Goal: Task Accomplishment & Management: Complete application form

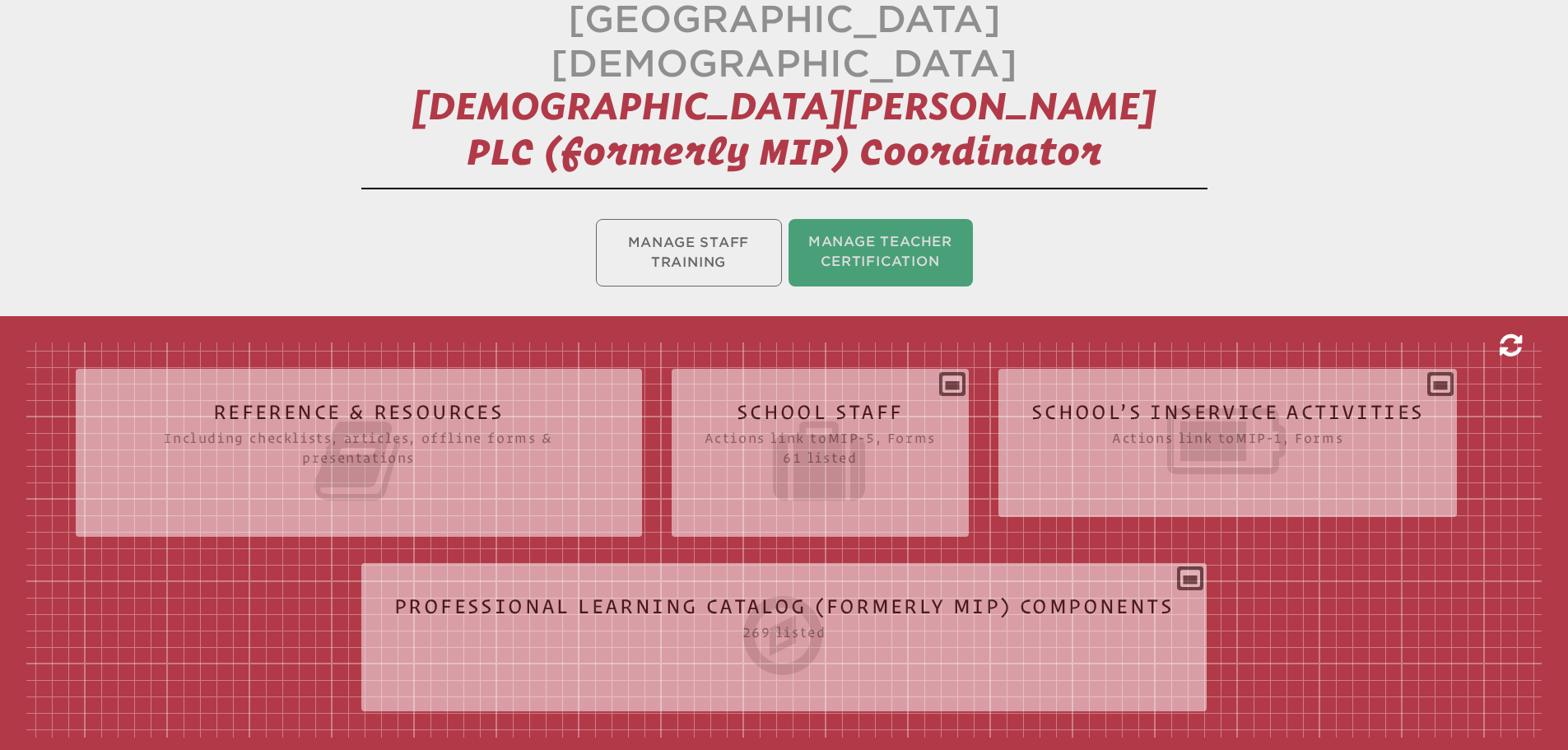
scroll to position [329, 0]
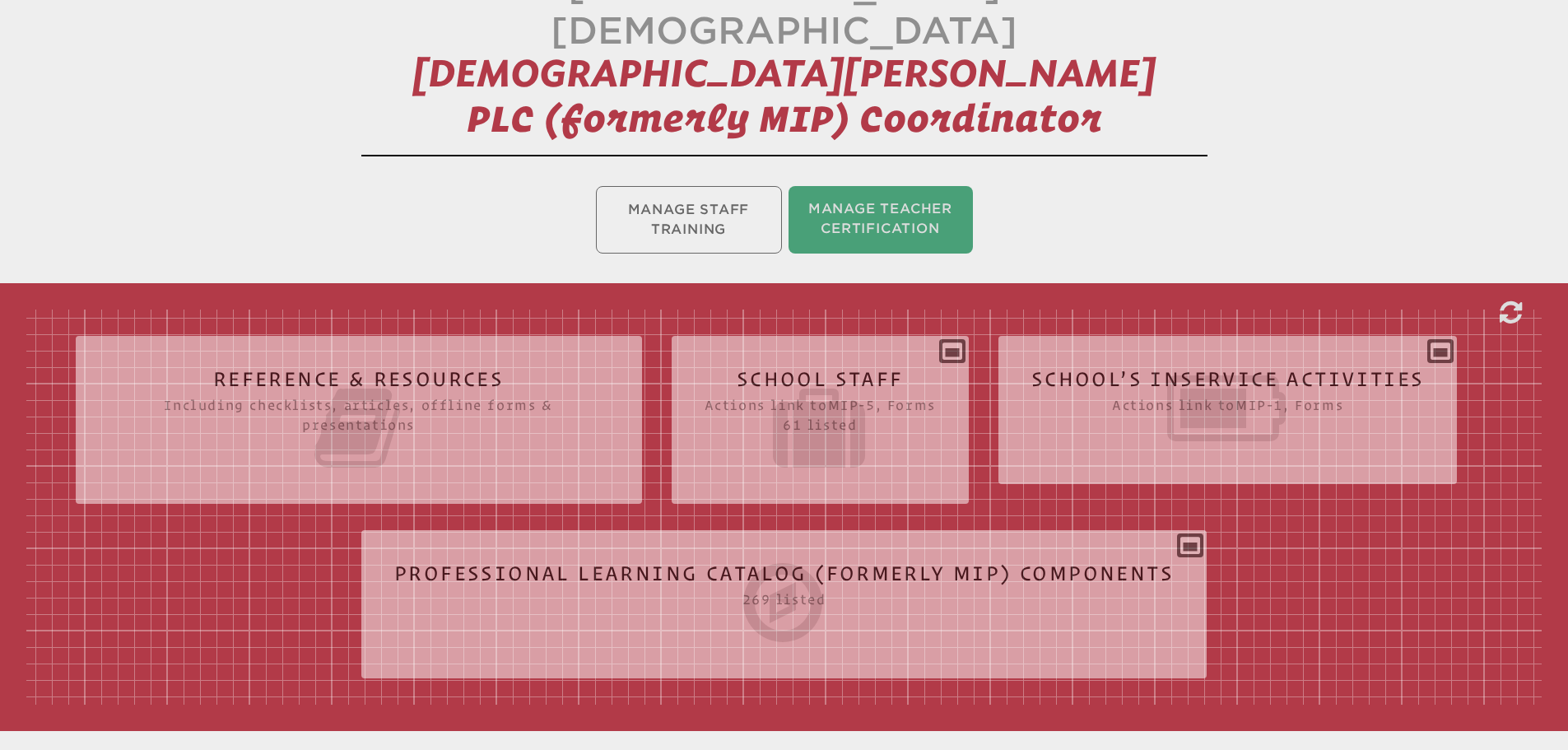
drag, startPoint x: 1450, startPoint y: 308, endPoint x: 1401, endPoint y: 331, distance: 54.1
click at [1450, 349] on div "School’s Inservice Activities Actions link to mip-1 , Forms Status Year # Title…" at bounding box center [1228, 403] width 459 height 109
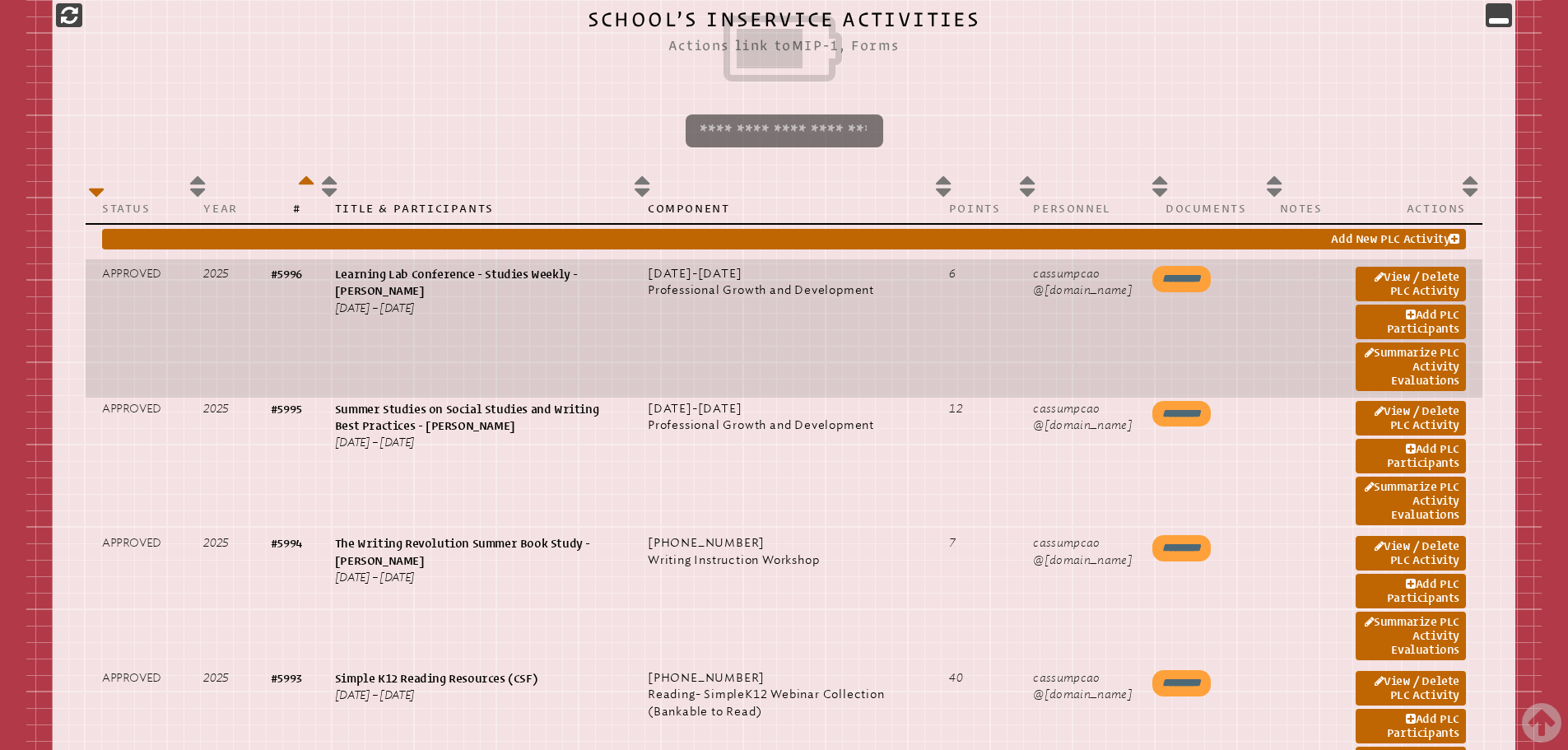
scroll to position [1071, 0]
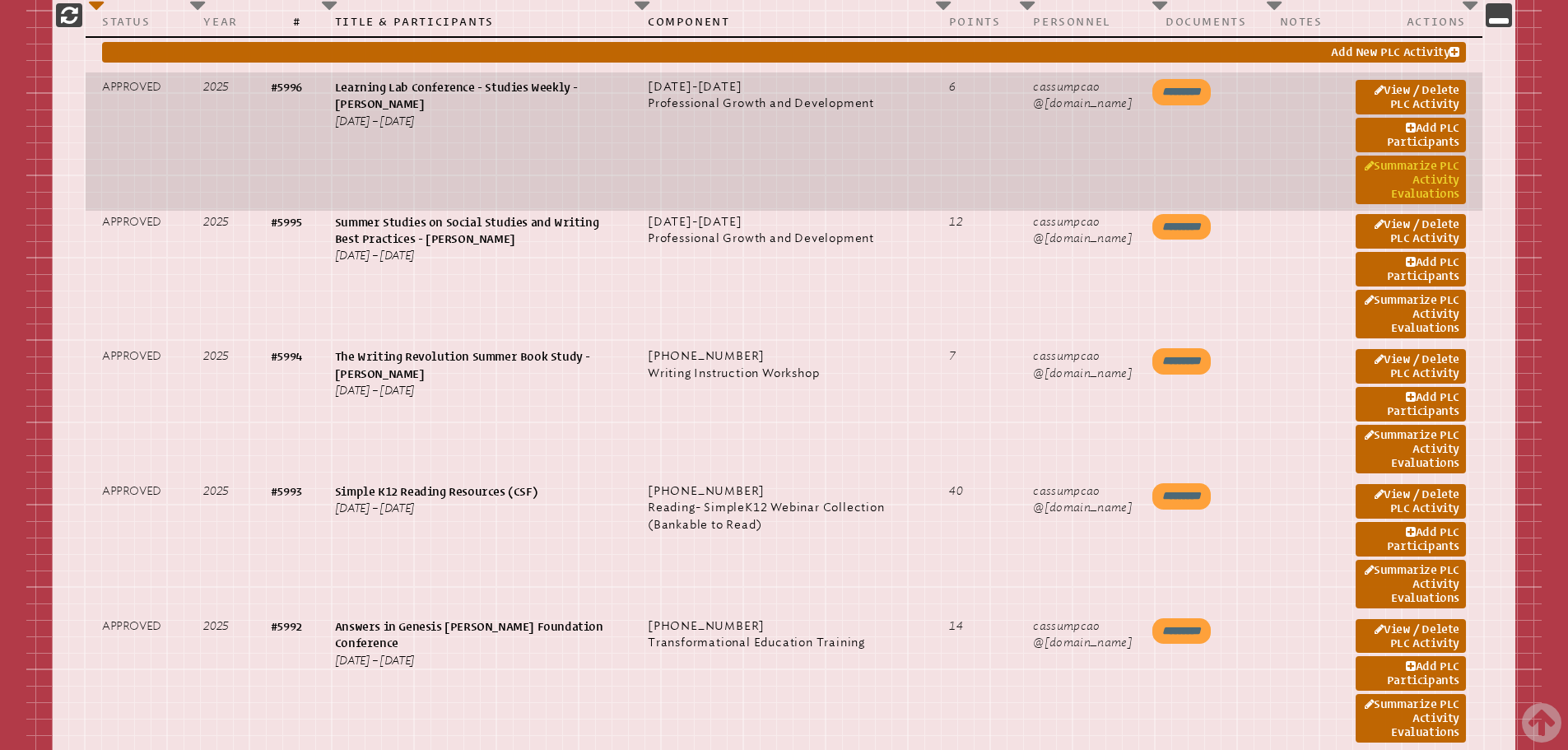
click at [1434, 156] on link "Summarize PLC Activity Evaluations" at bounding box center [1411, 180] width 111 height 48
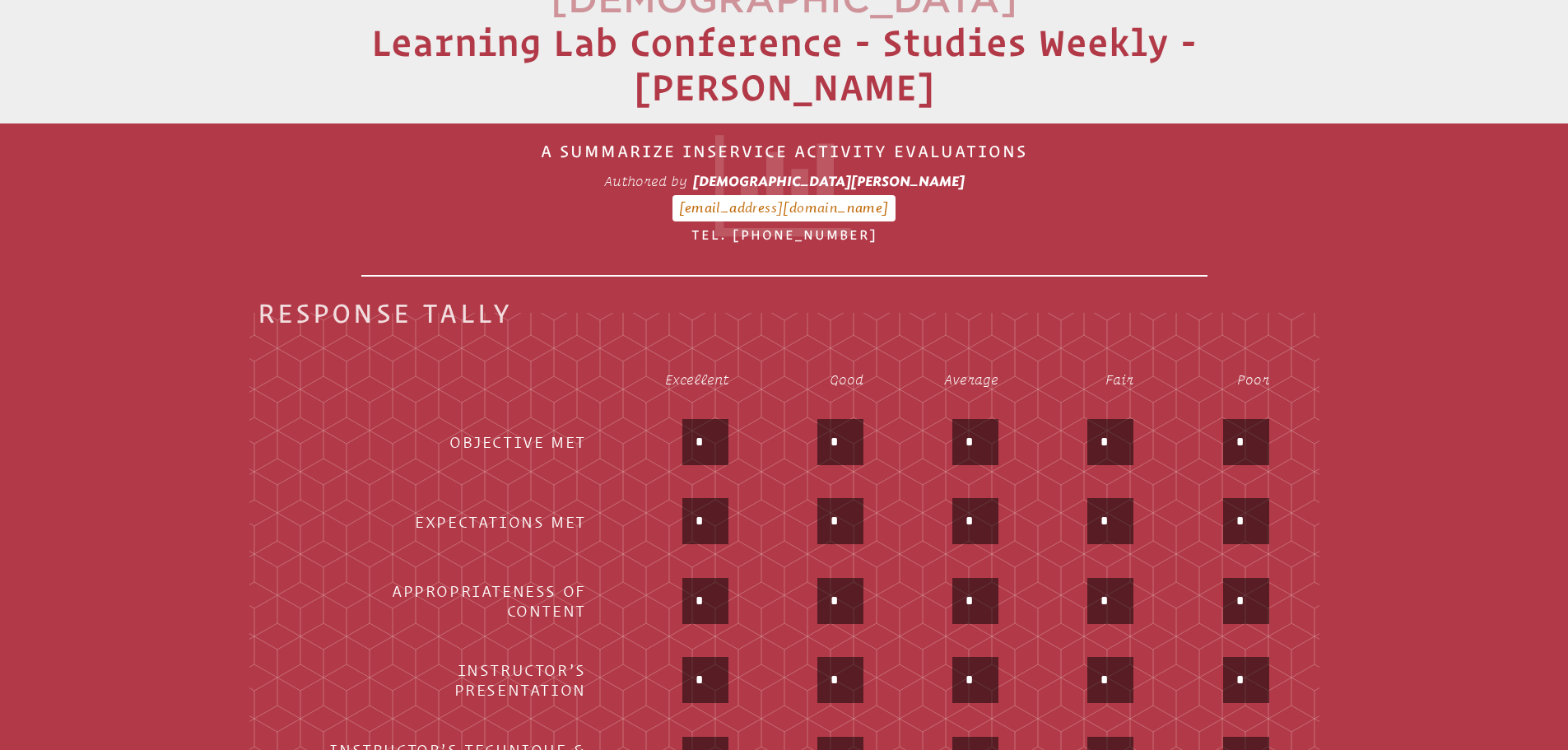
scroll to position [494, 0]
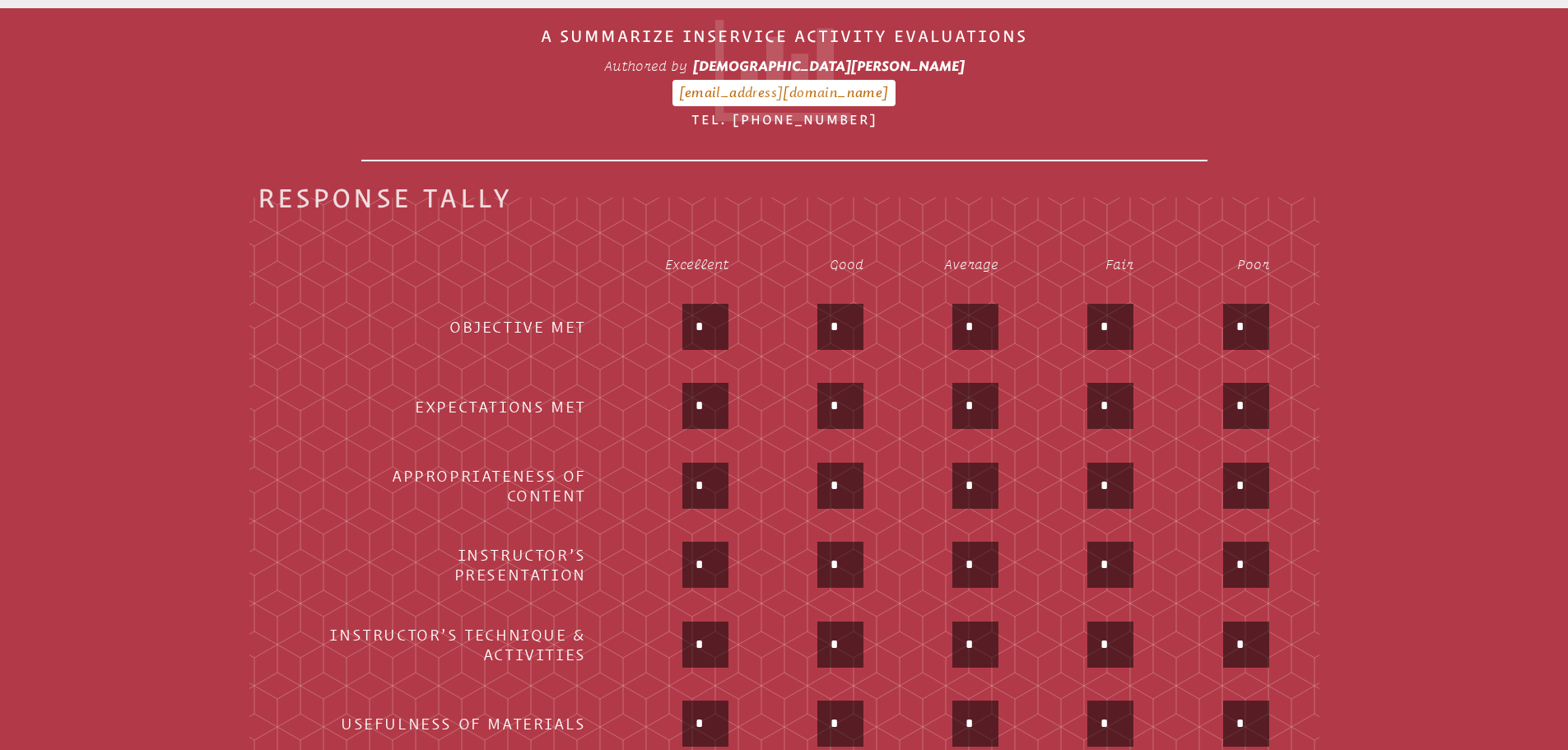
drag, startPoint x: 722, startPoint y: 274, endPoint x: 685, endPoint y: 280, distance: 37.5
click at [685, 304] on div "*" at bounding box center [705, 328] width 46 height 47
type input "*"
drag, startPoint x: 848, startPoint y: 359, endPoint x: 812, endPoint y: 363, distance: 36.2
click at [812, 383] on div "*" at bounding box center [811, 407] width 106 height 49
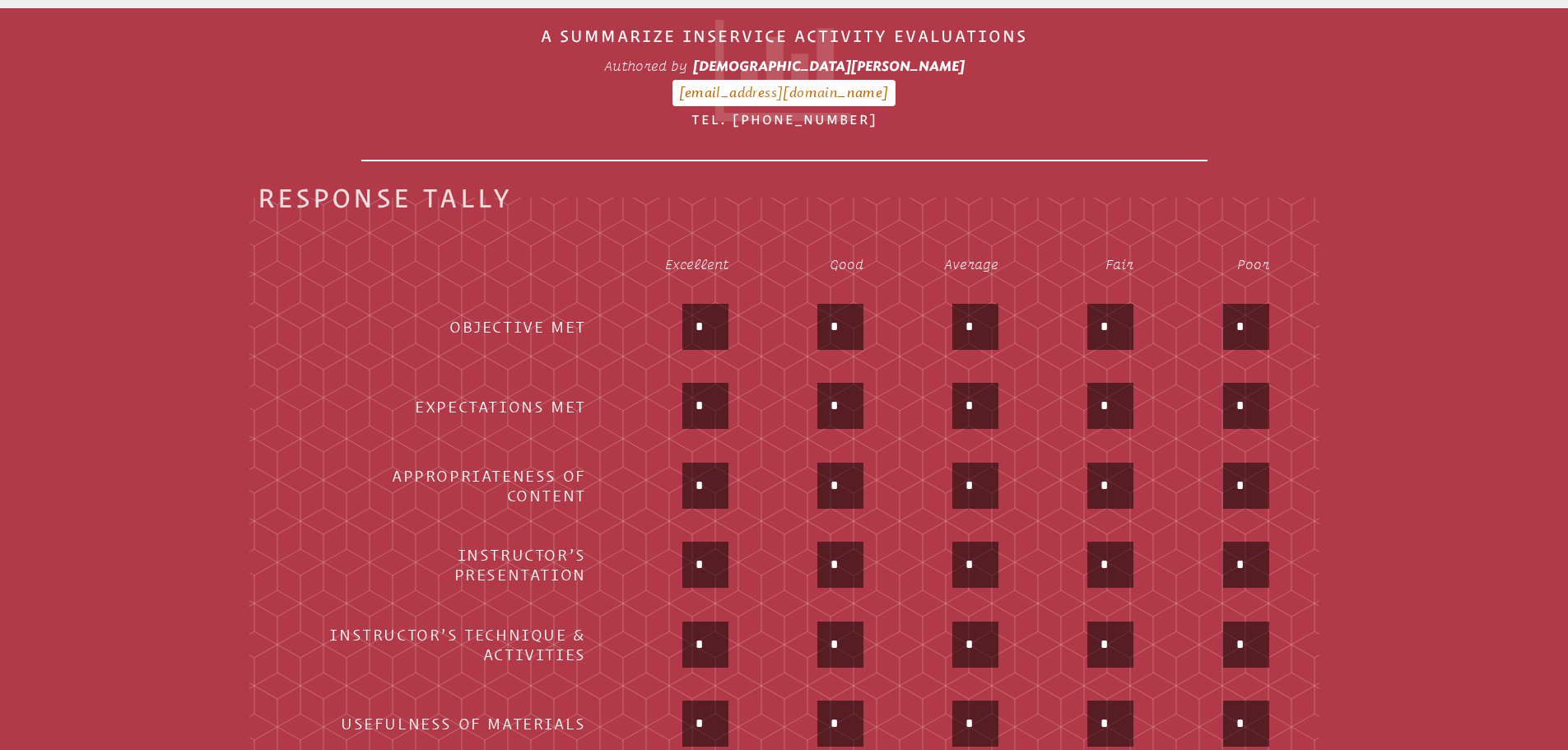
type input "*"
drag, startPoint x: 704, startPoint y: 434, endPoint x: 674, endPoint y: 437, distance: 30.1
click at [678, 463] on div "*" at bounding box center [672, 487] width 112 height 49
type input "*"
drag, startPoint x: 704, startPoint y: 513, endPoint x: 677, endPoint y: 513, distance: 27.0
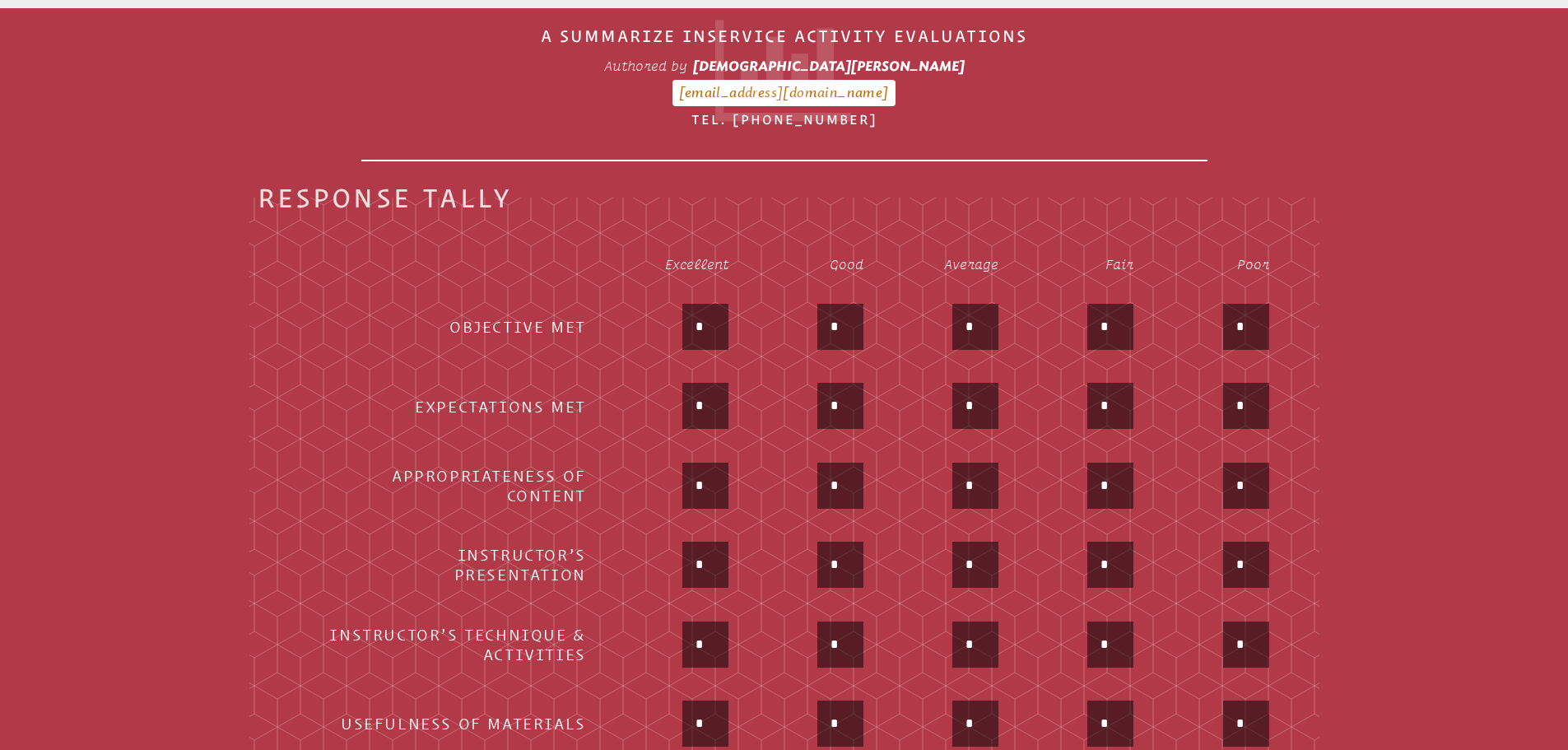
click at [677, 542] on div "*" at bounding box center [672, 566] width 112 height 49
type input "*"
click at [677, 542] on div "*" at bounding box center [672, 566] width 112 height 49
drag, startPoint x: 845, startPoint y: 596, endPoint x: 815, endPoint y: 596, distance: 30.0
click at [815, 622] on div "*" at bounding box center [811, 646] width 106 height 49
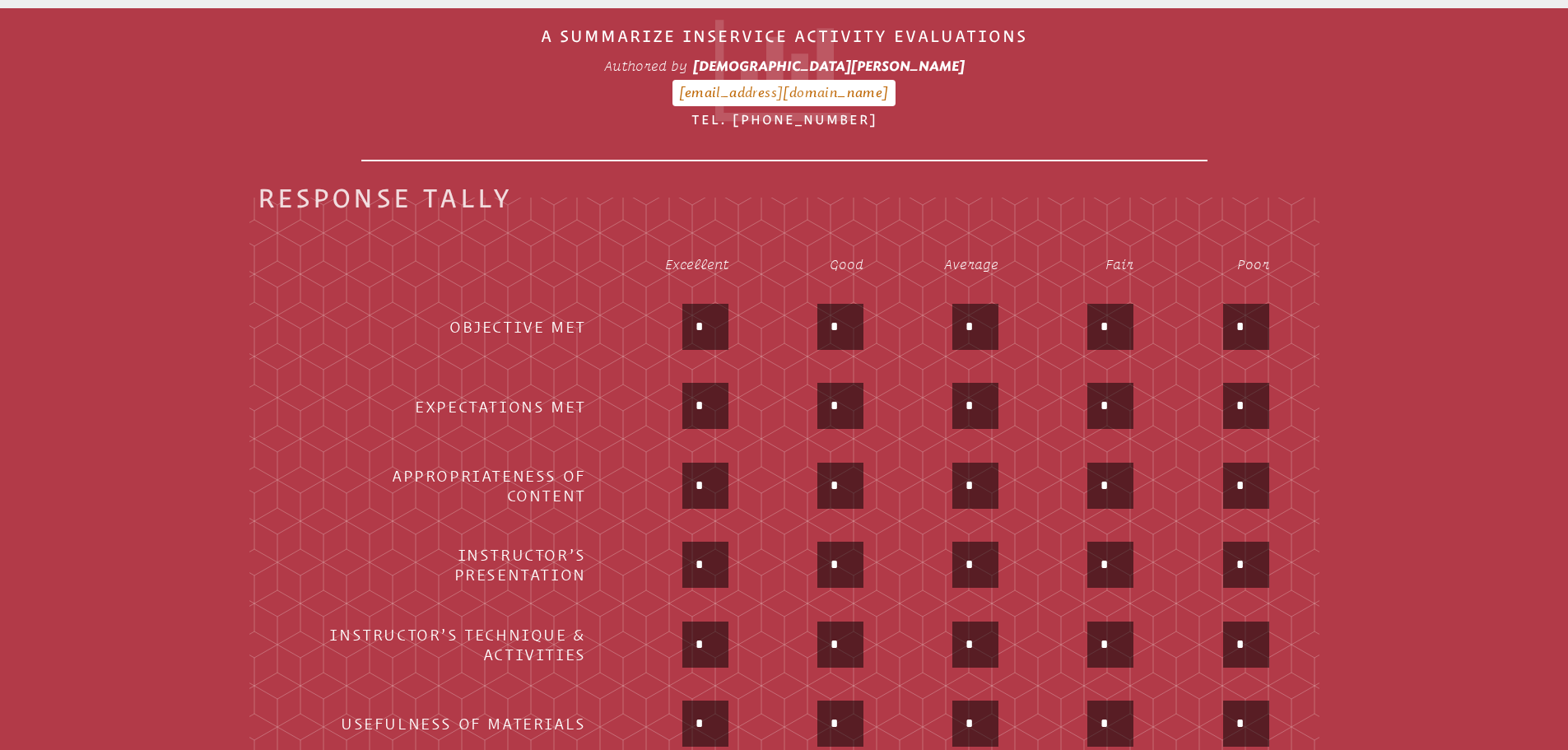
type input "*"
click at [786, 687] on td "*" at bounding box center [811, 726] width 134 height 78
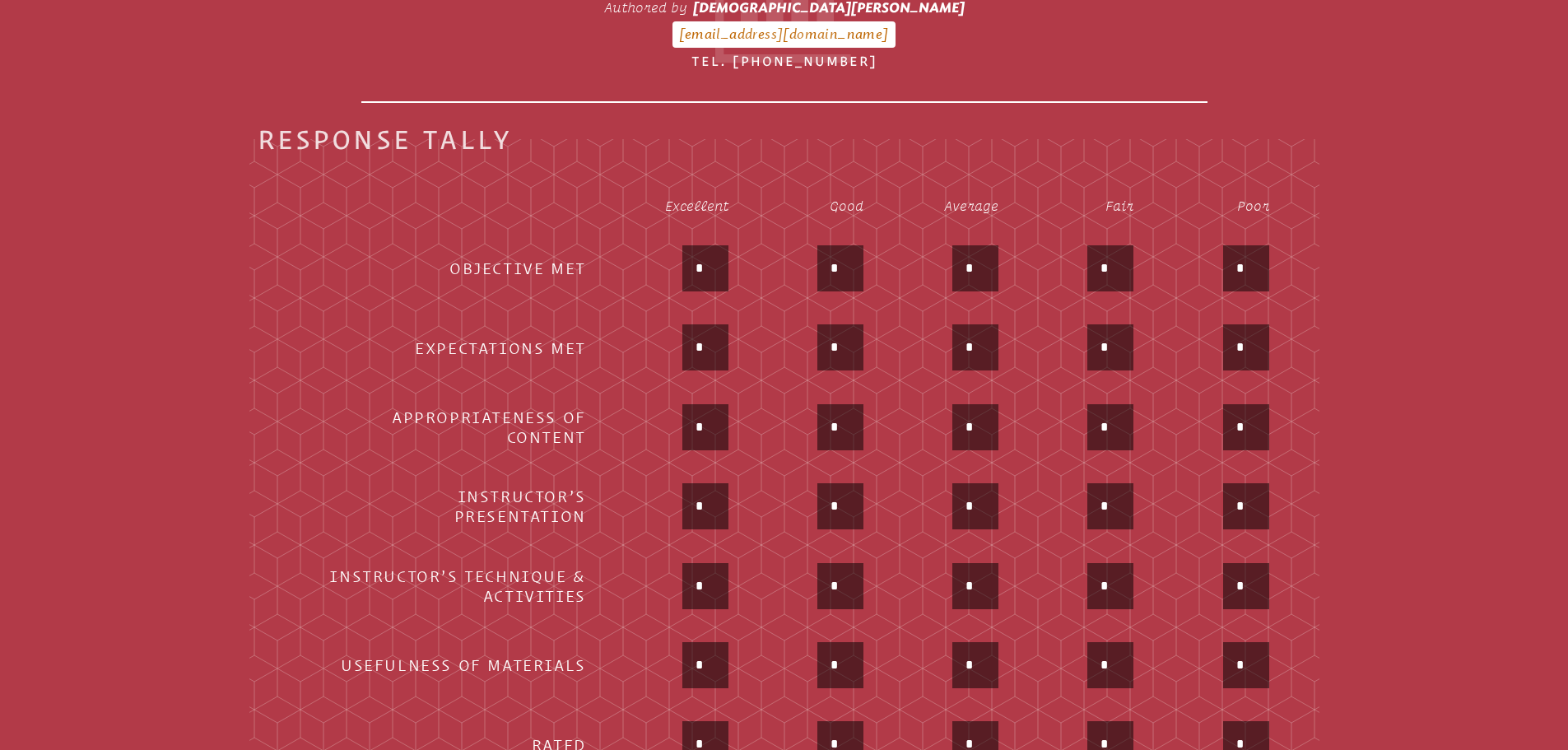
scroll to position [741, 0]
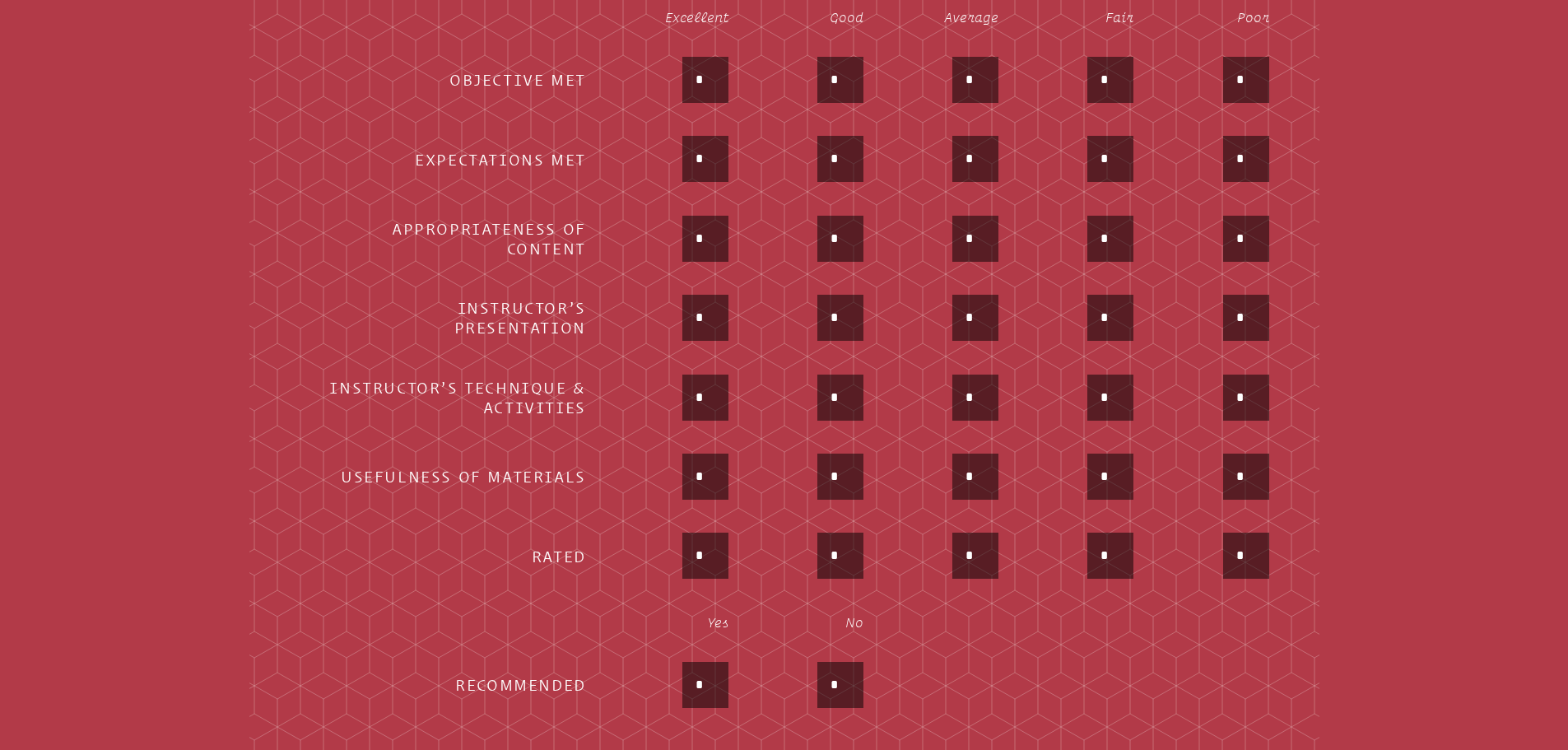
drag, startPoint x: 705, startPoint y: 420, endPoint x: 688, endPoint y: 425, distance: 17.7
click at [688, 457] on input "*" at bounding box center [705, 477] width 40 height 40
type input "*"
drag, startPoint x: 719, startPoint y: 490, endPoint x: 687, endPoint y: 499, distance: 33.2
click at [688, 536] on input "*" at bounding box center [705, 555] width 40 height 40
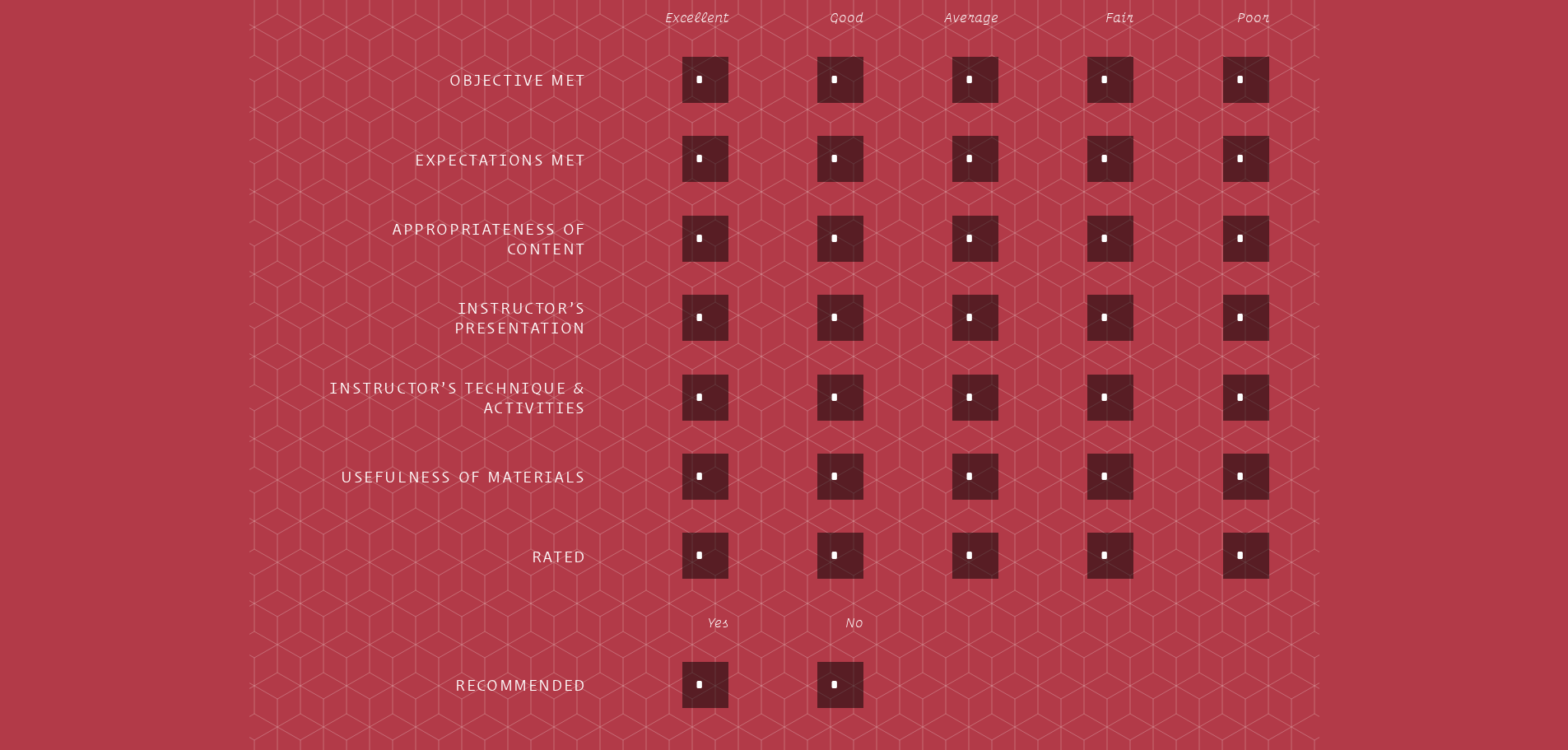
type input "*"
drag, startPoint x: 718, startPoint y: 635, endPoint x: 670, endPoint y: 635, distance: 48.0
click at [670, 662] on div "*" at bounding box center [672, 686] width 112 height 49
type input "*"
click at [933, 609] on table "Excellent Good Average Fair Poor Objective Met * * * * * Expectations Met * * *…" at bounding box center [784, 359] width 1000 height 735
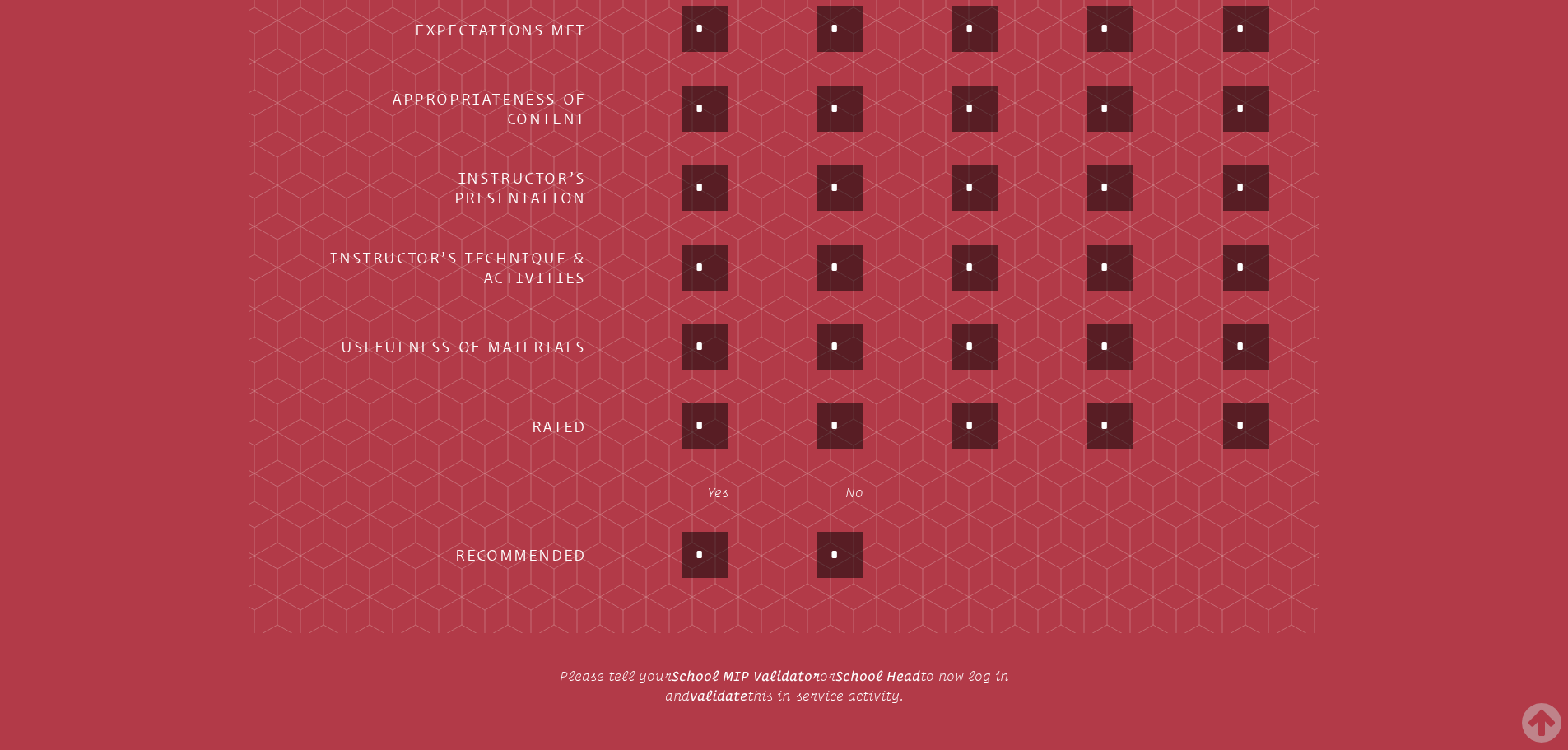
scroll to position [906, 0]
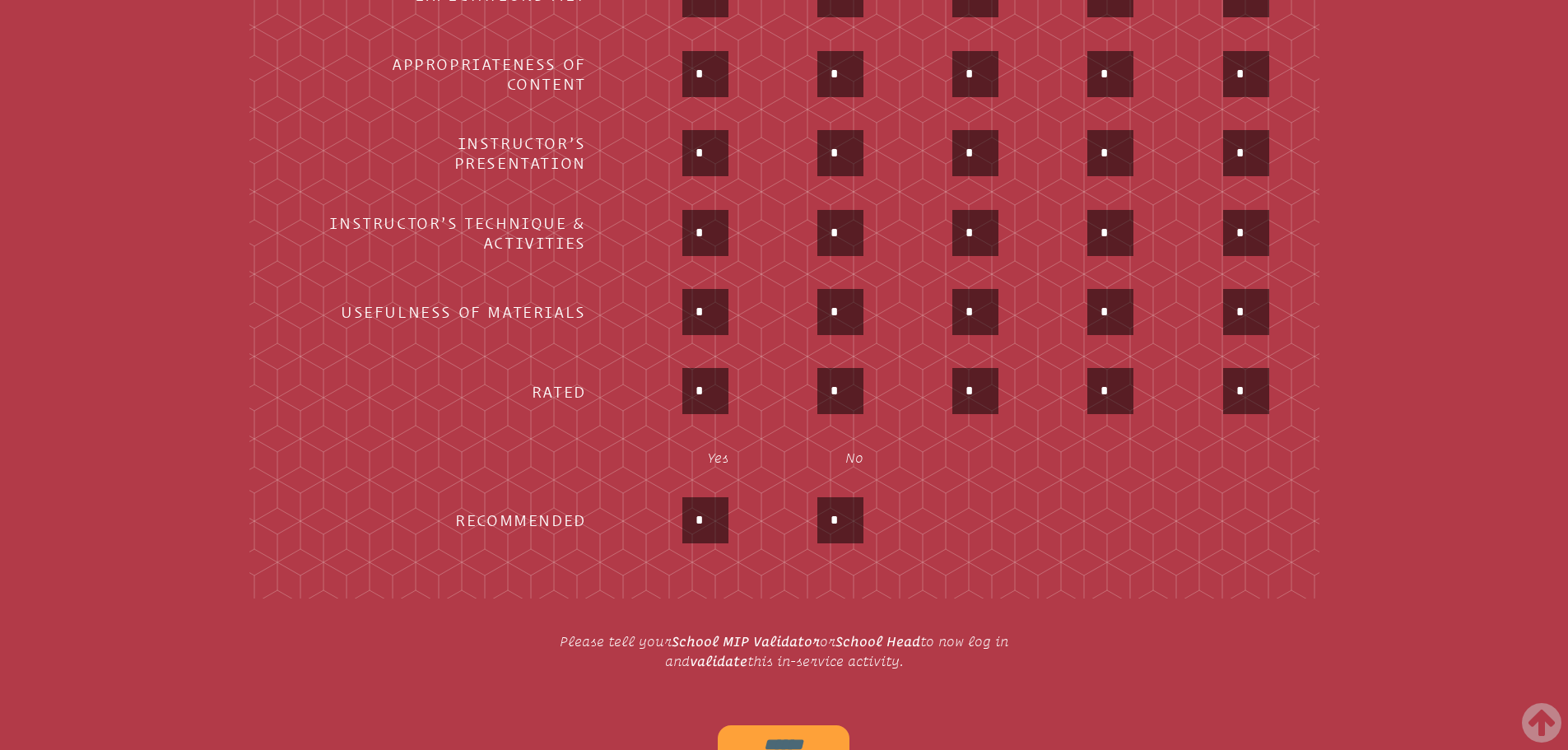
click at [803, 726] on input "******" at bounding box center [784, 745] width 132 height 40
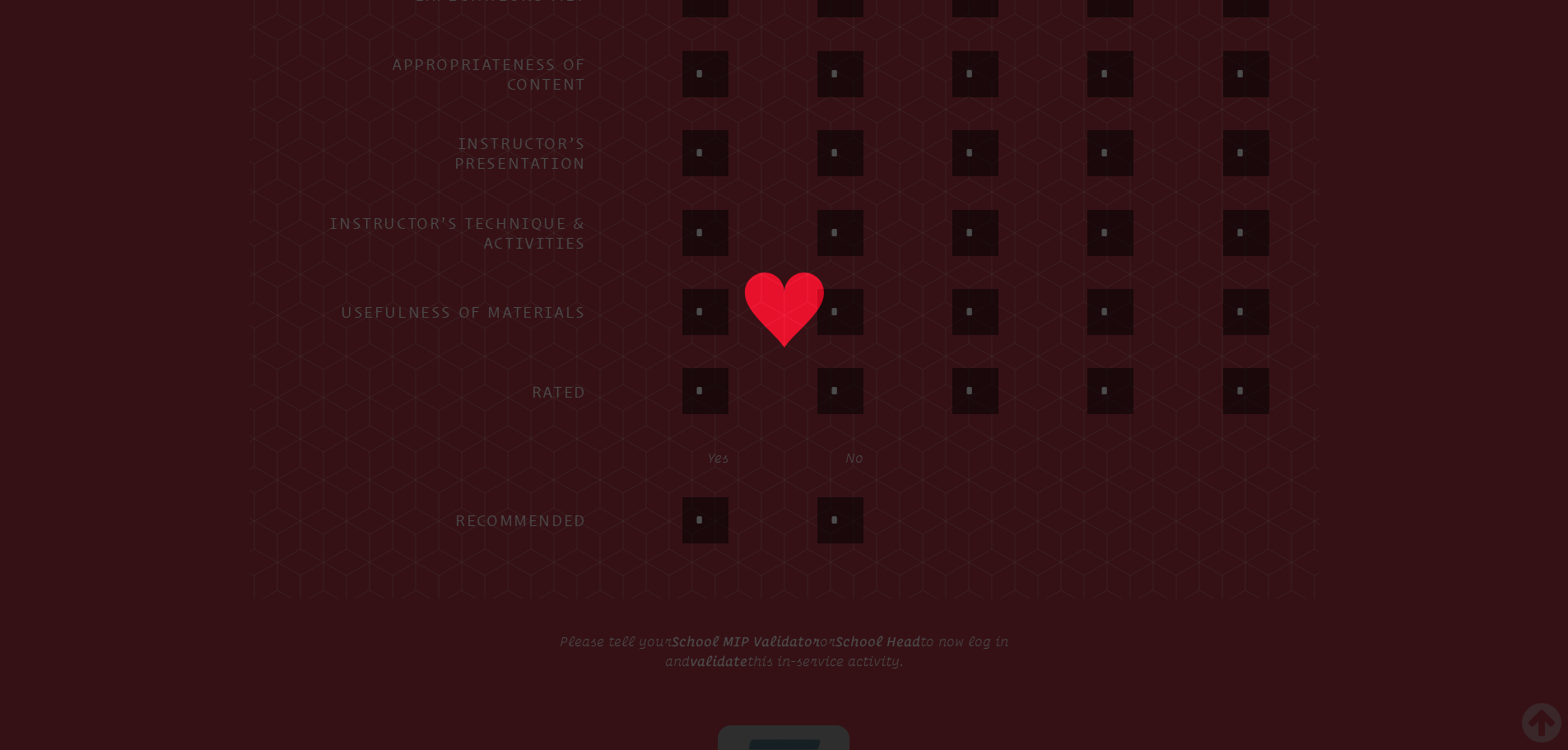
type input "******"
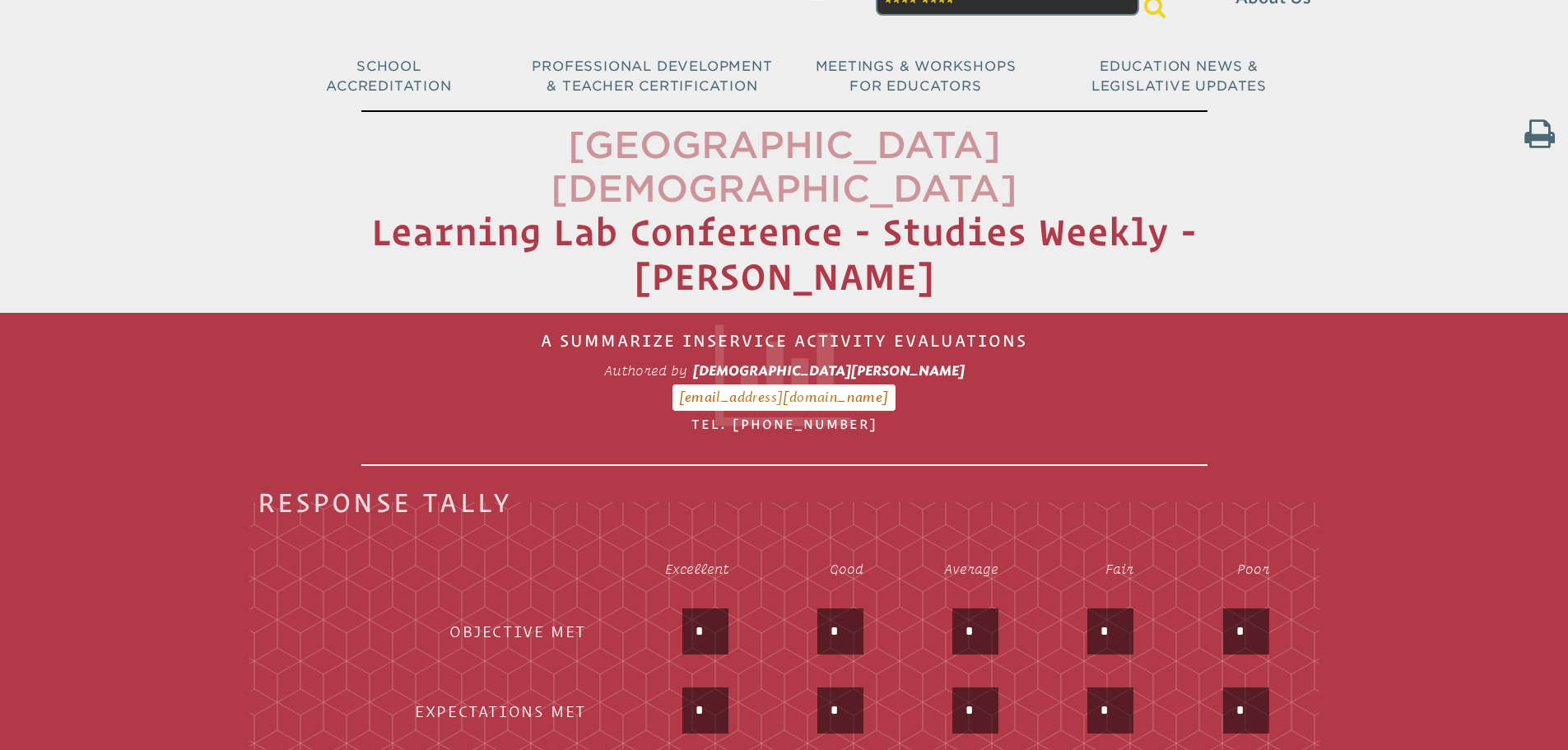
scroll to position [0, 0]
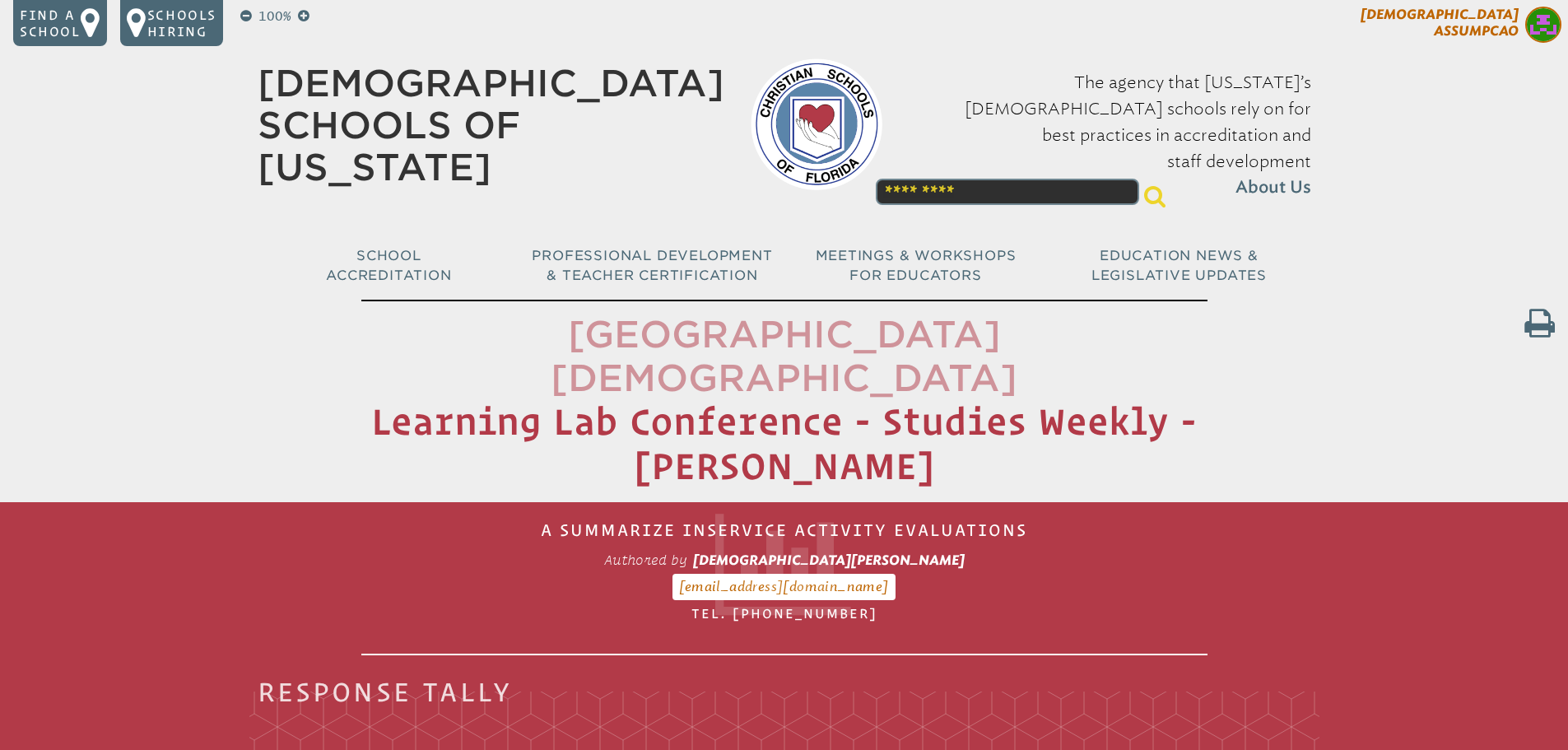
click at [1501, 32] on span "[DEMOGRAPHIC_DATA][PERSON_NAME]" at bounding box center [1439, 22] width 158 height 32
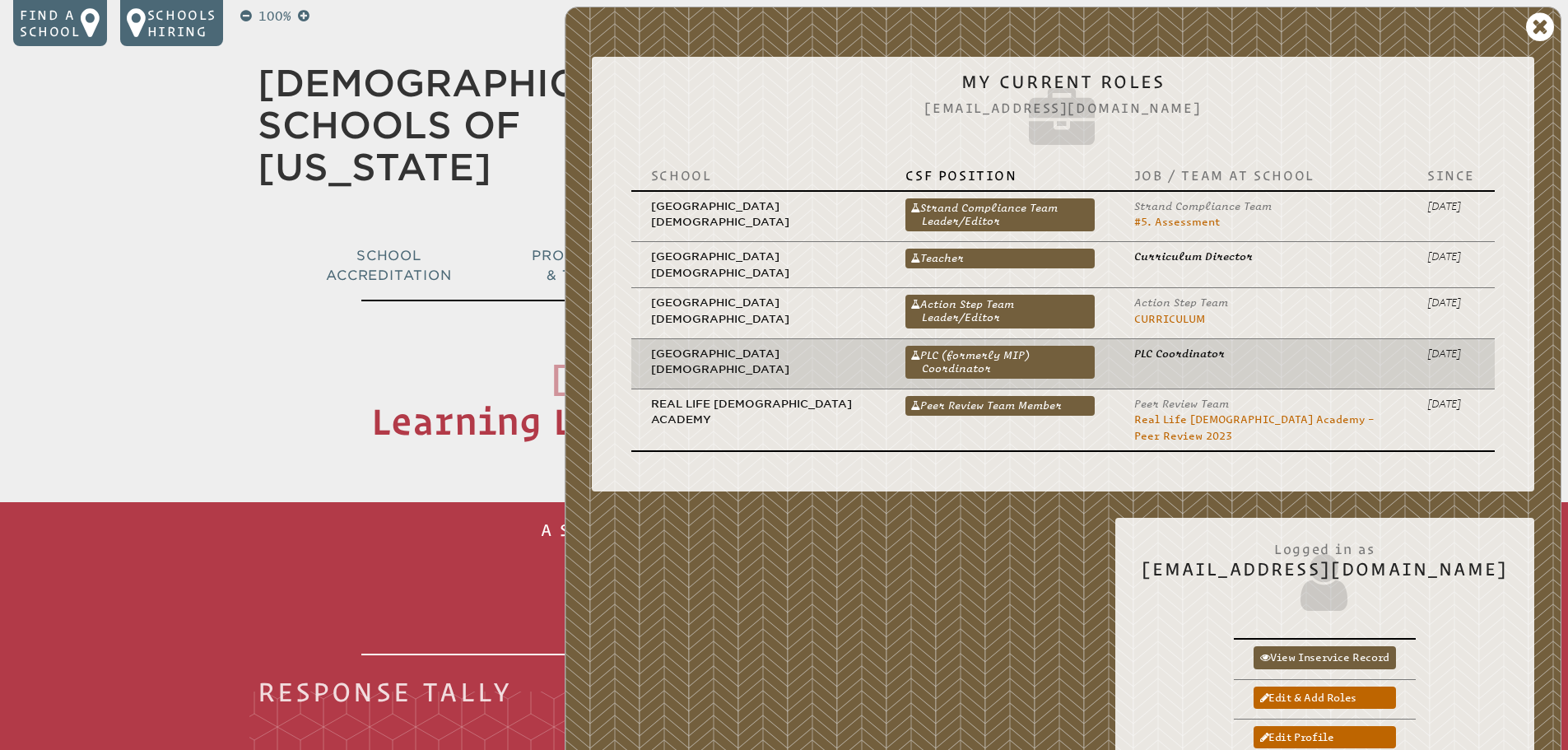
click at [979, 339] on td "PLC (formerly MIP) Coordinator PLC (formerly MIP) Coordinator" at bounding box center [999, 363] width 228 height 50
click at [985, 346] on link "PLC (formerly MIP) Coordinator" at bounding box center [999, 362] width 189 height 33
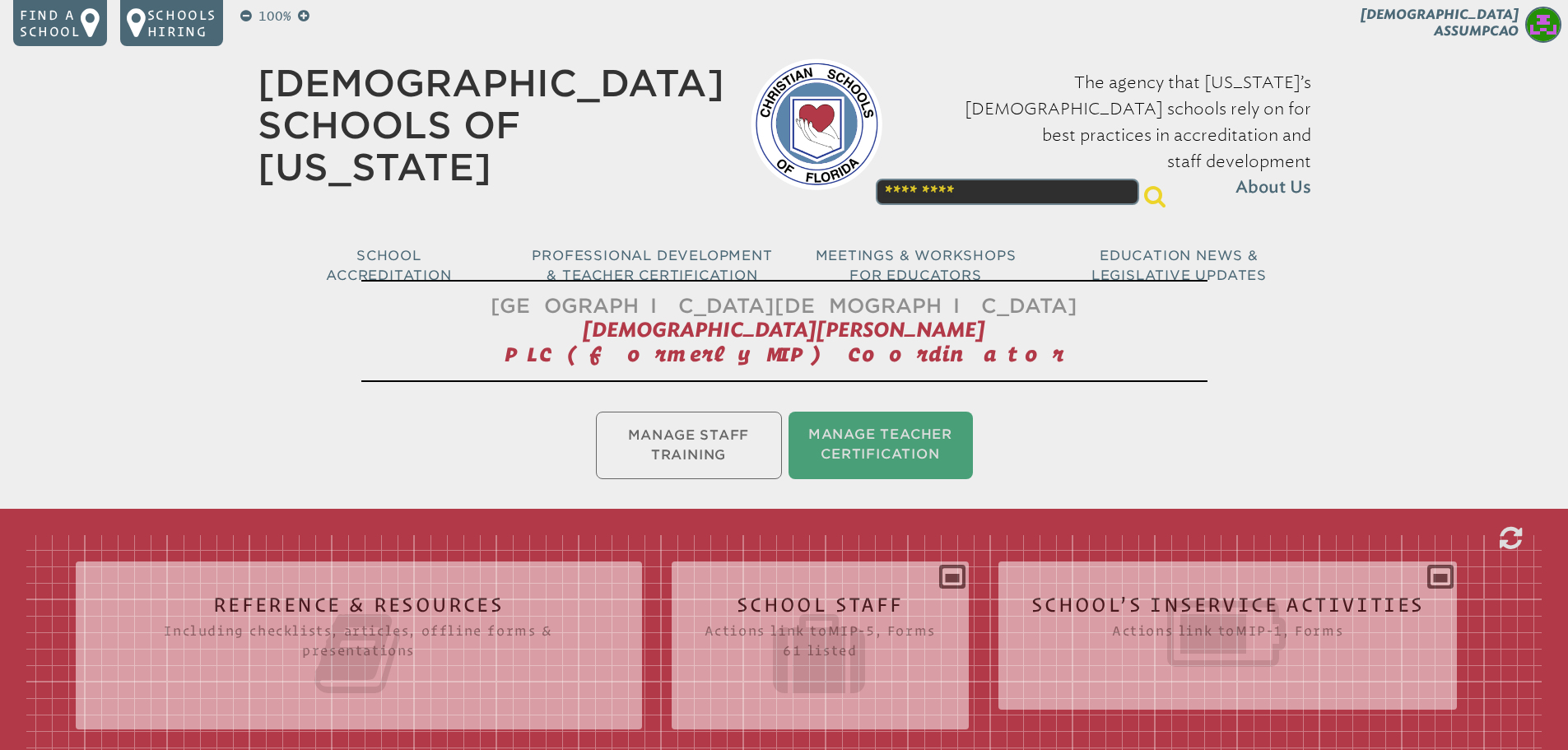
click at [1449, 578] on div "School’s Inservice Activities Actions link to mip-1 , Forms Status Year # Title…" at bounding box center [1228, 629] width 459 height 109
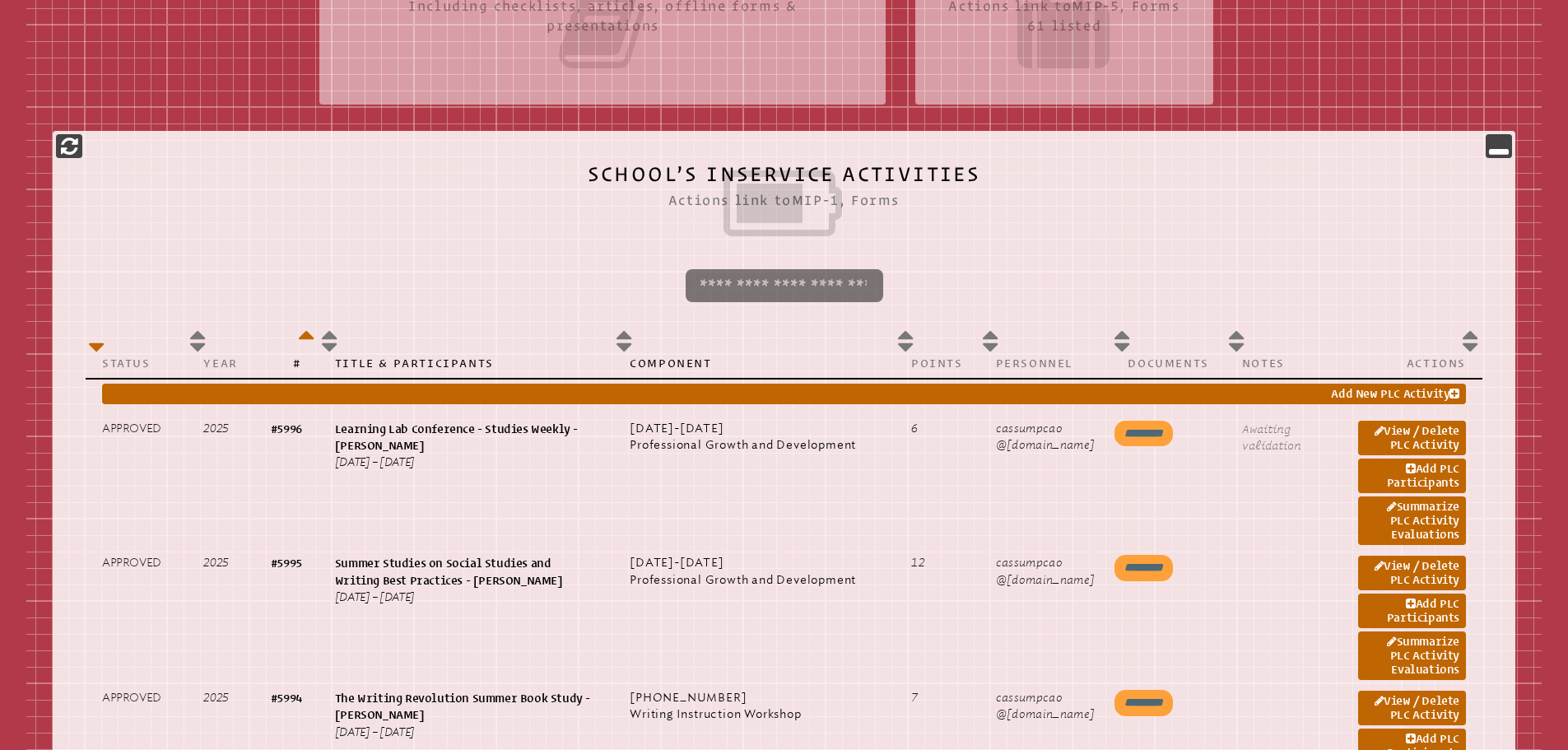
scroll to position [659, 0]
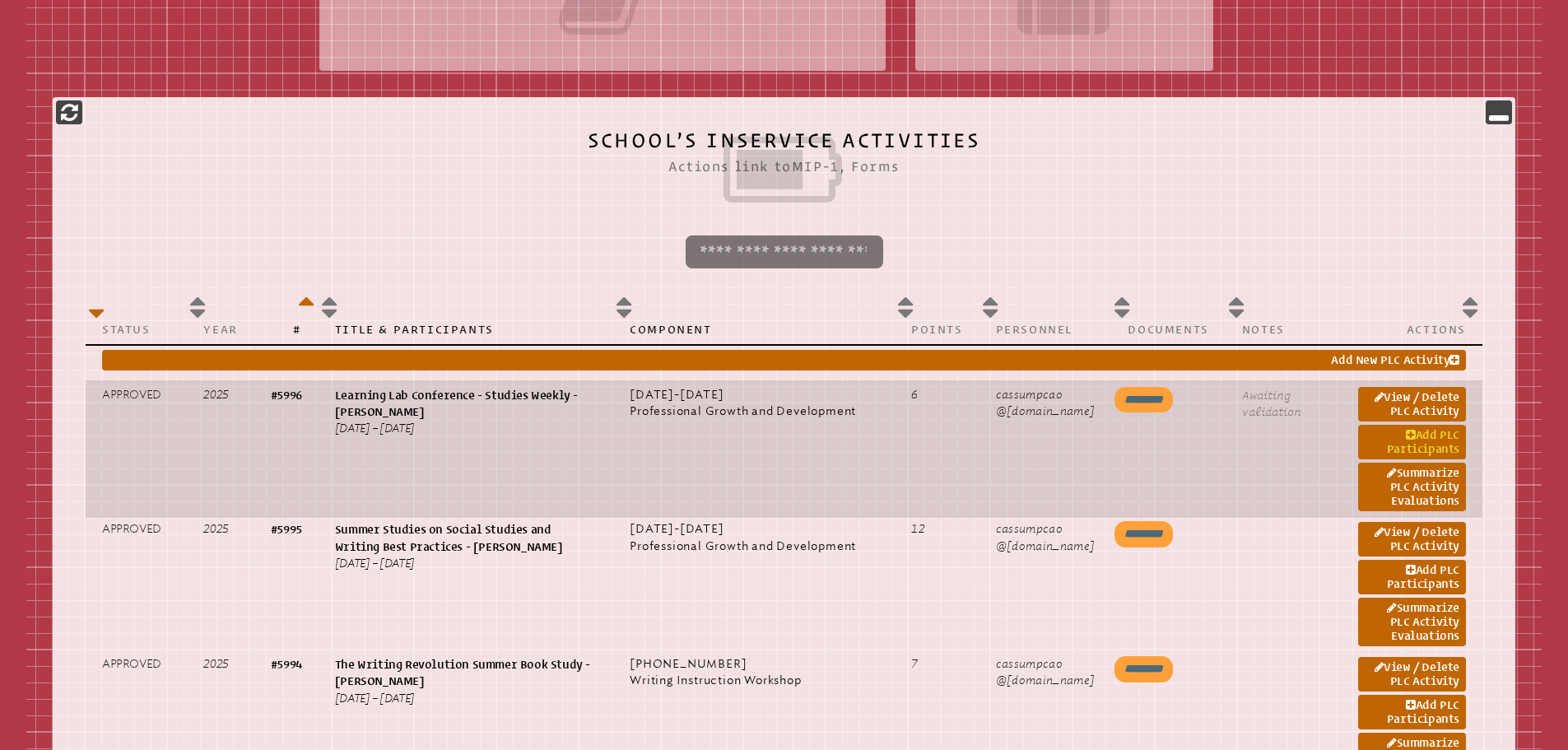
click at [1444, 448] on link "Add PLC Participants" at bounding box center [1411, 442] width 108 height 35
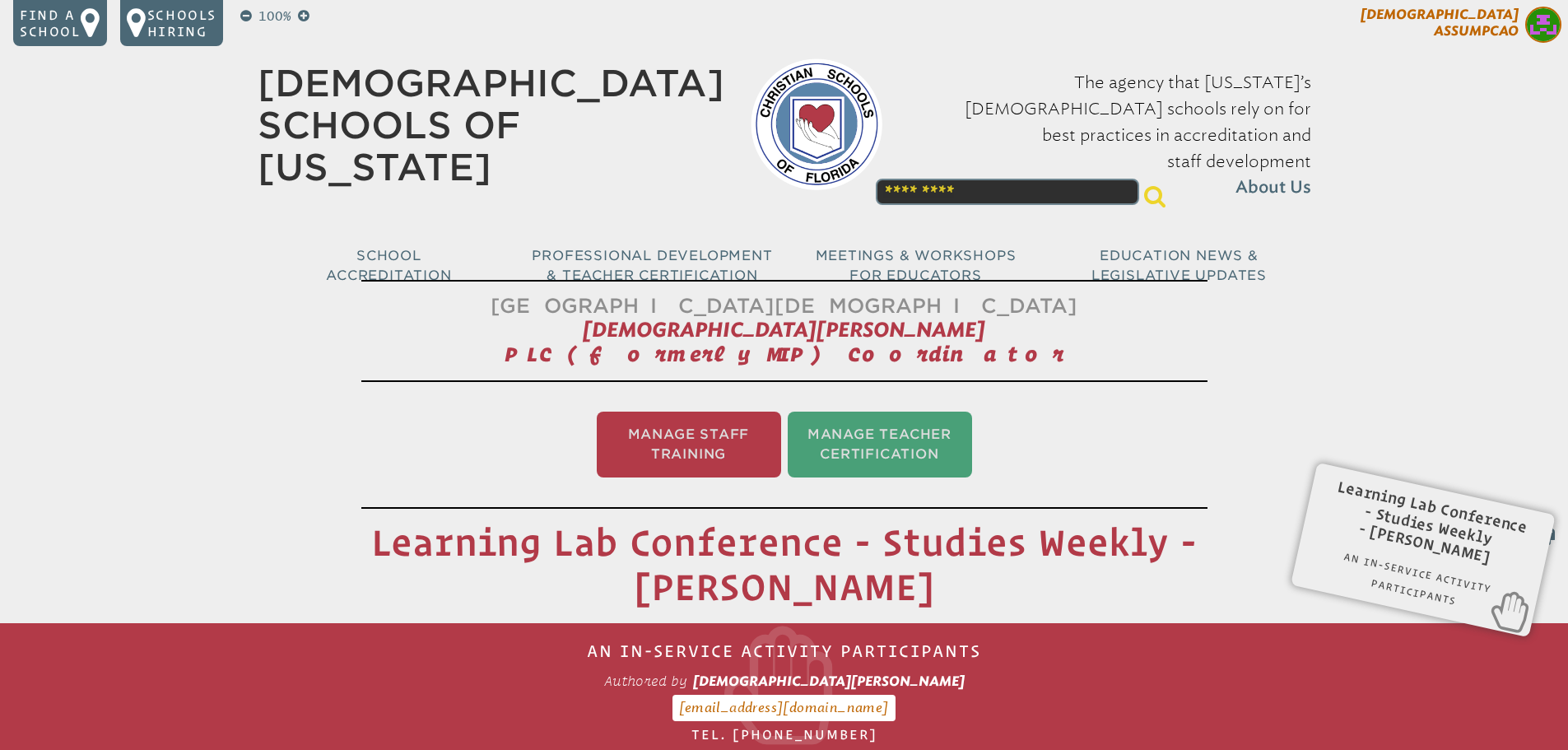
click at [1511, 36] on span "[DEMOGRAPHIC_DATA][PERSON_NAME]" at bounding box center [1439, 22] width 158 height 32
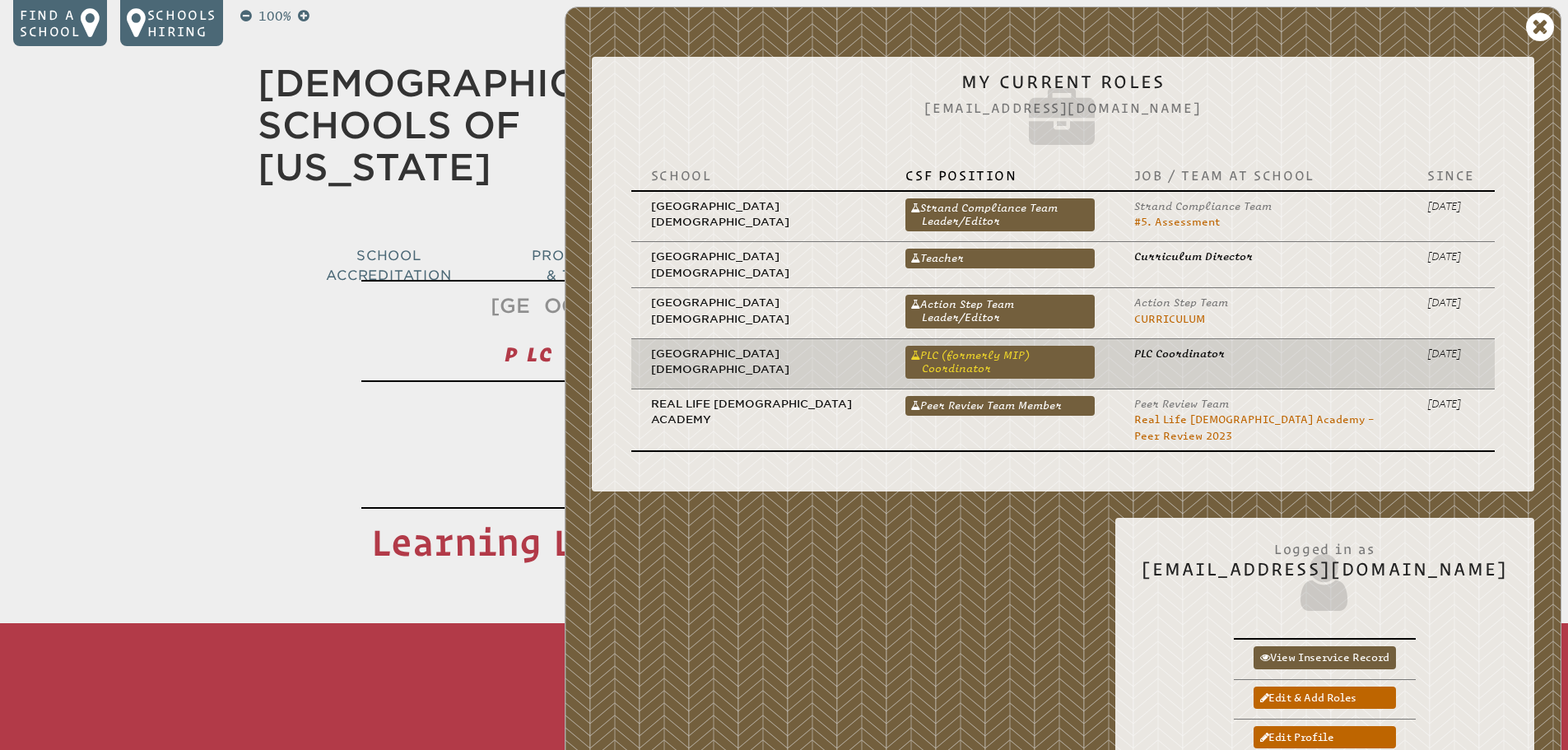
click at [982, 355] on link "PLC (formerly MIP) Coordinator" at bounding box center [999, 362] width 189 height 33
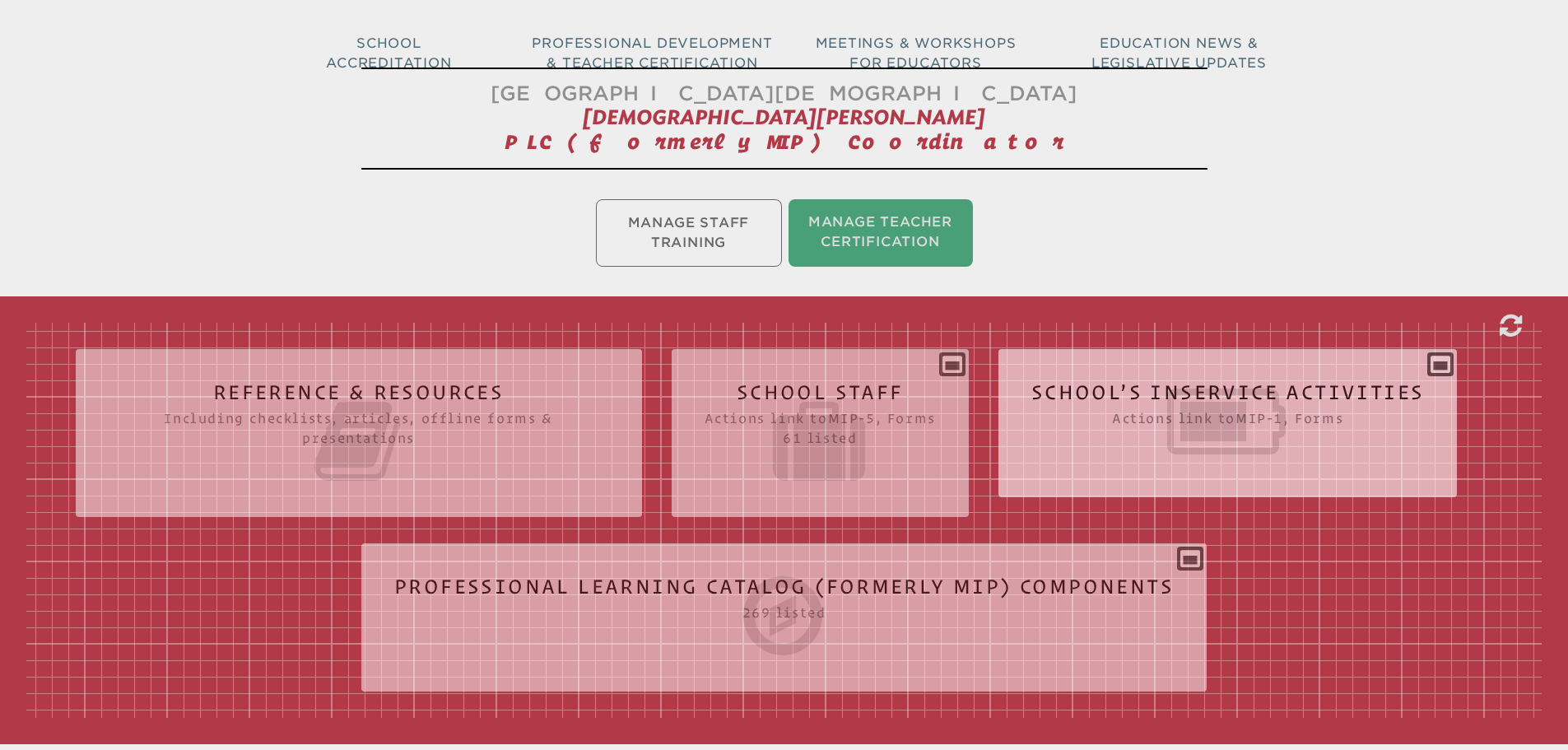
scroll to position [247, 0]
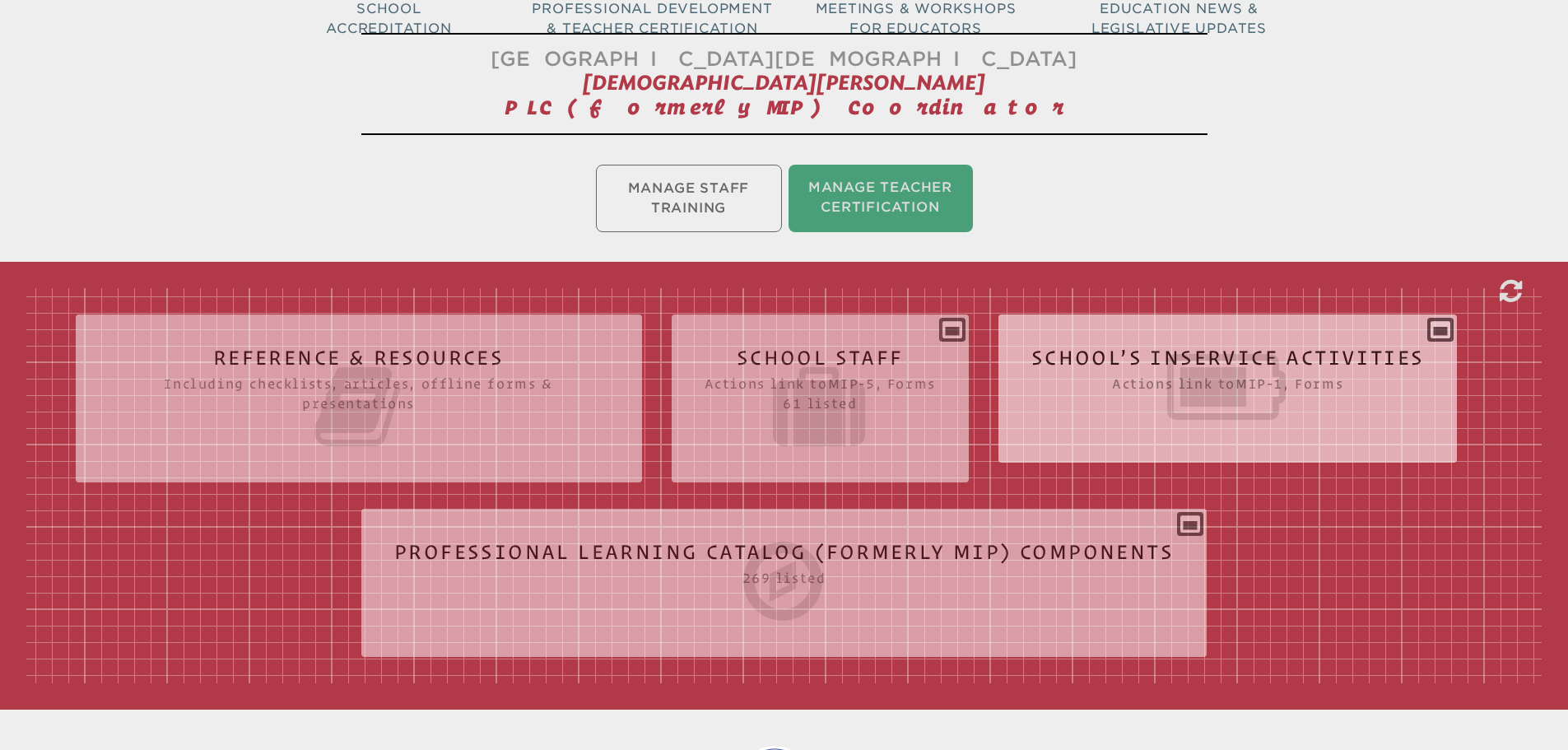
click at [1436, 332] on div "School’s Inservice Activities Actions link to mip-1 , Forms Status Year # Title…" at bounding box center [1228, 382] width 459 height 109
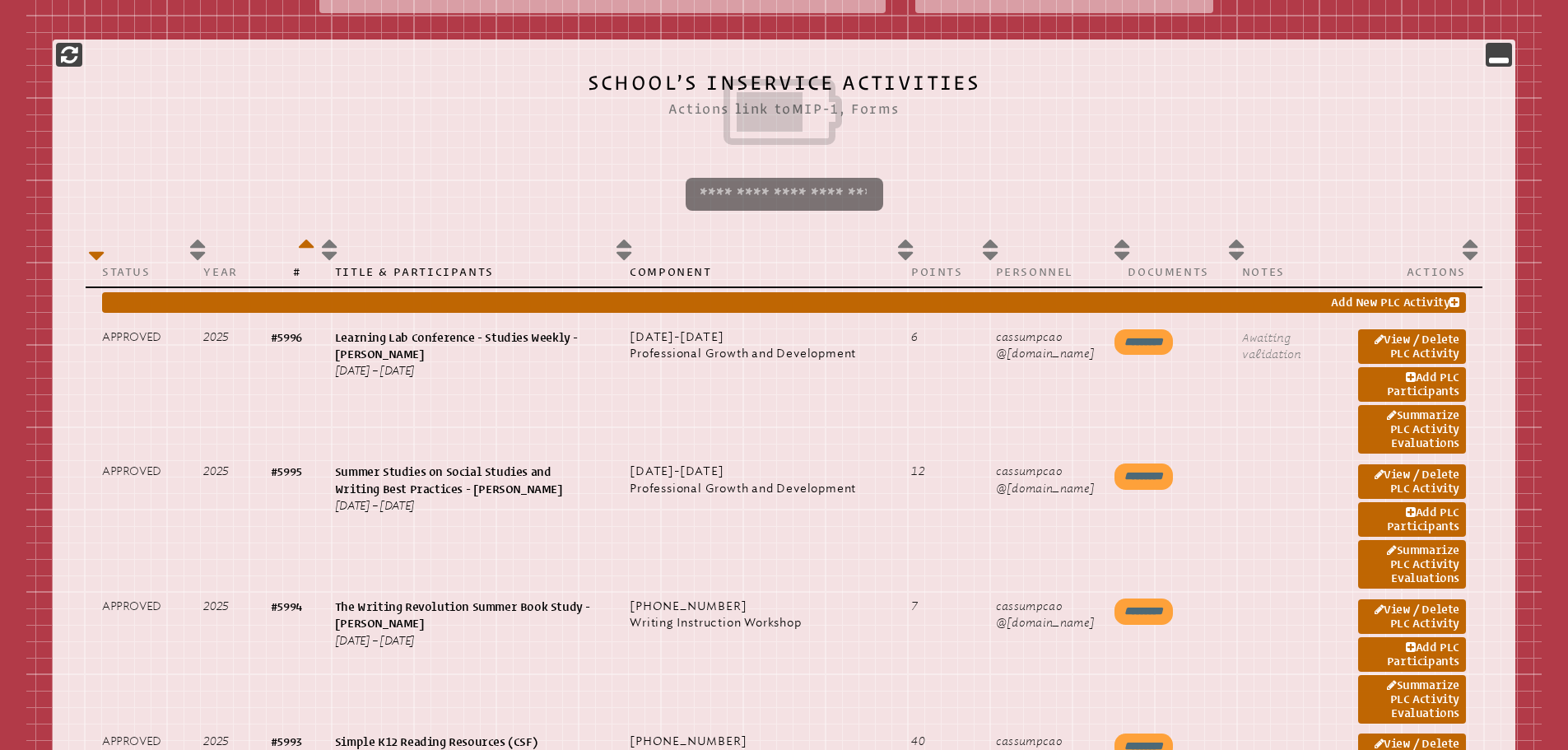
scroll to position [741, 0]
